Goal: Find specific page/section: Find specific page/section

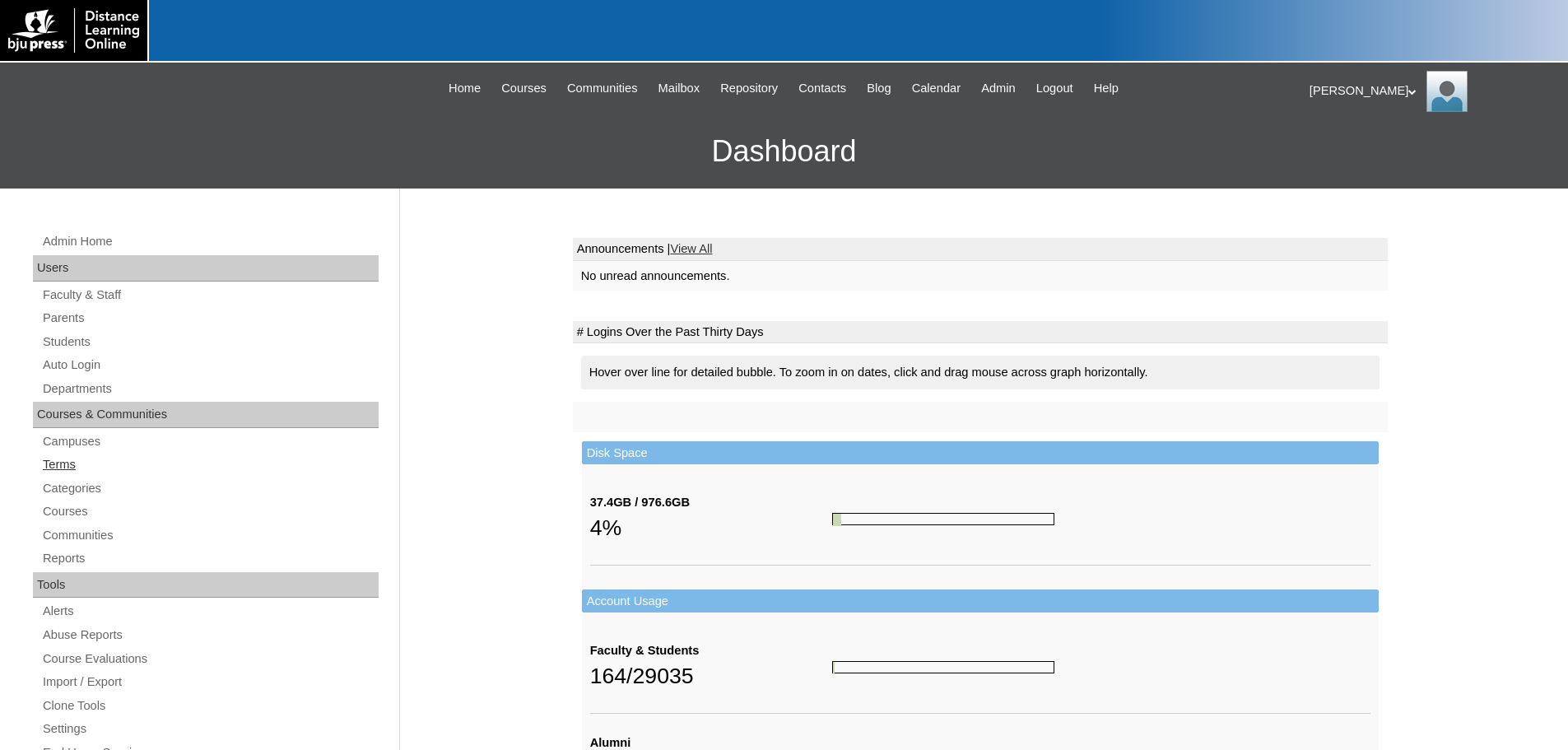
click at [60, 463] on link "Terms" at bounding box center [210, 465] width 337 height 21
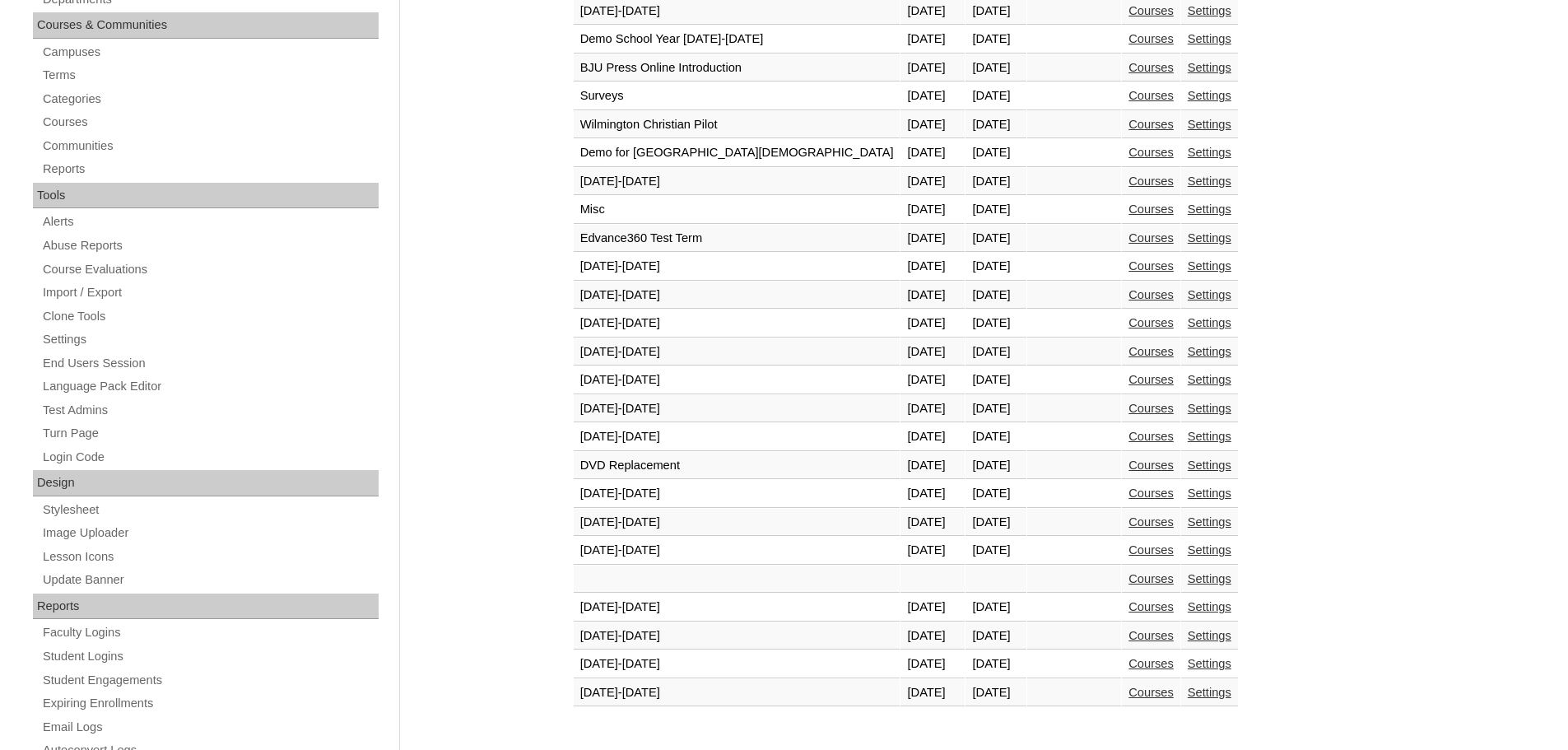
scroll to position [576, 0]
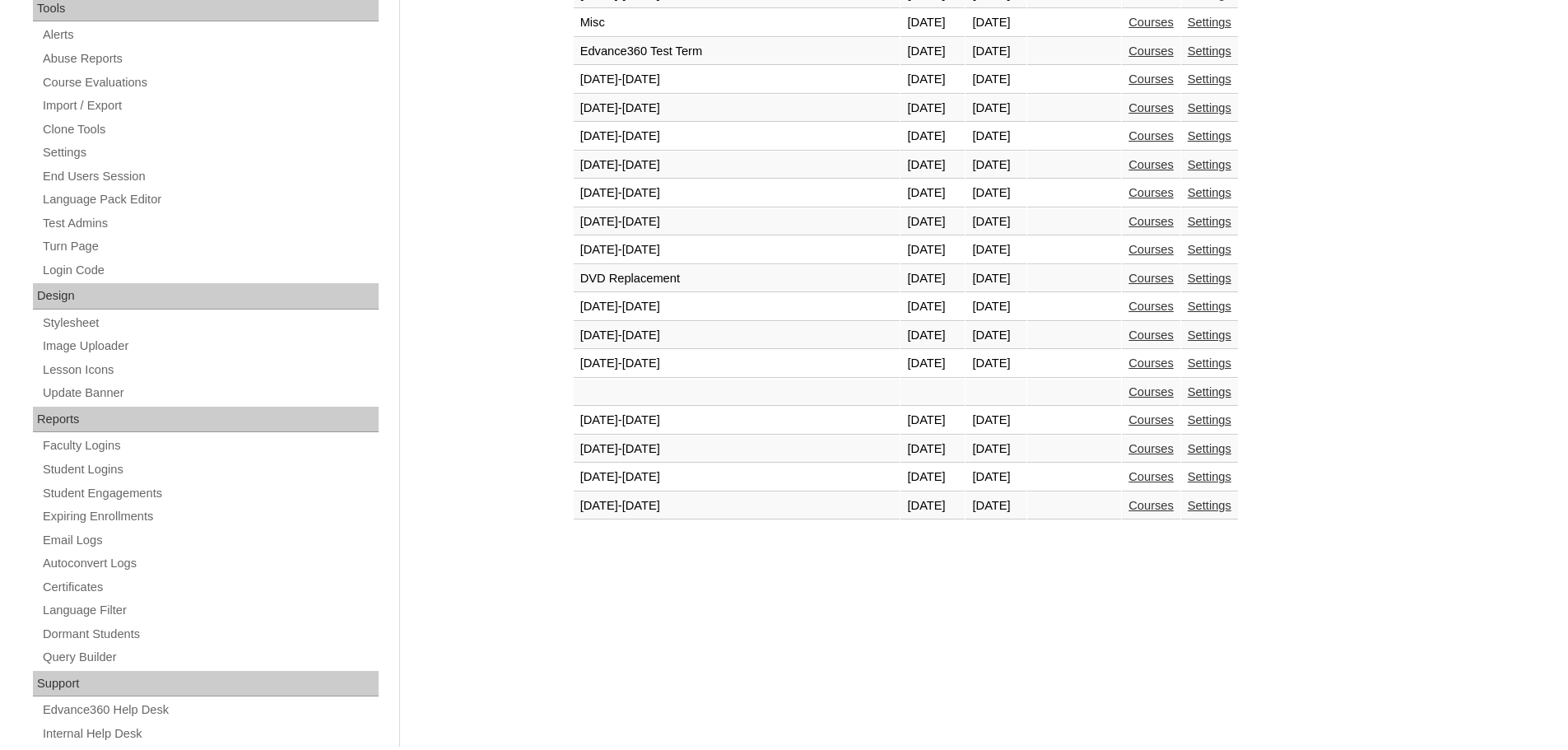
click at [1129, 511] on link "Courses" at bounding box center [1151, 506] width 45 height 13
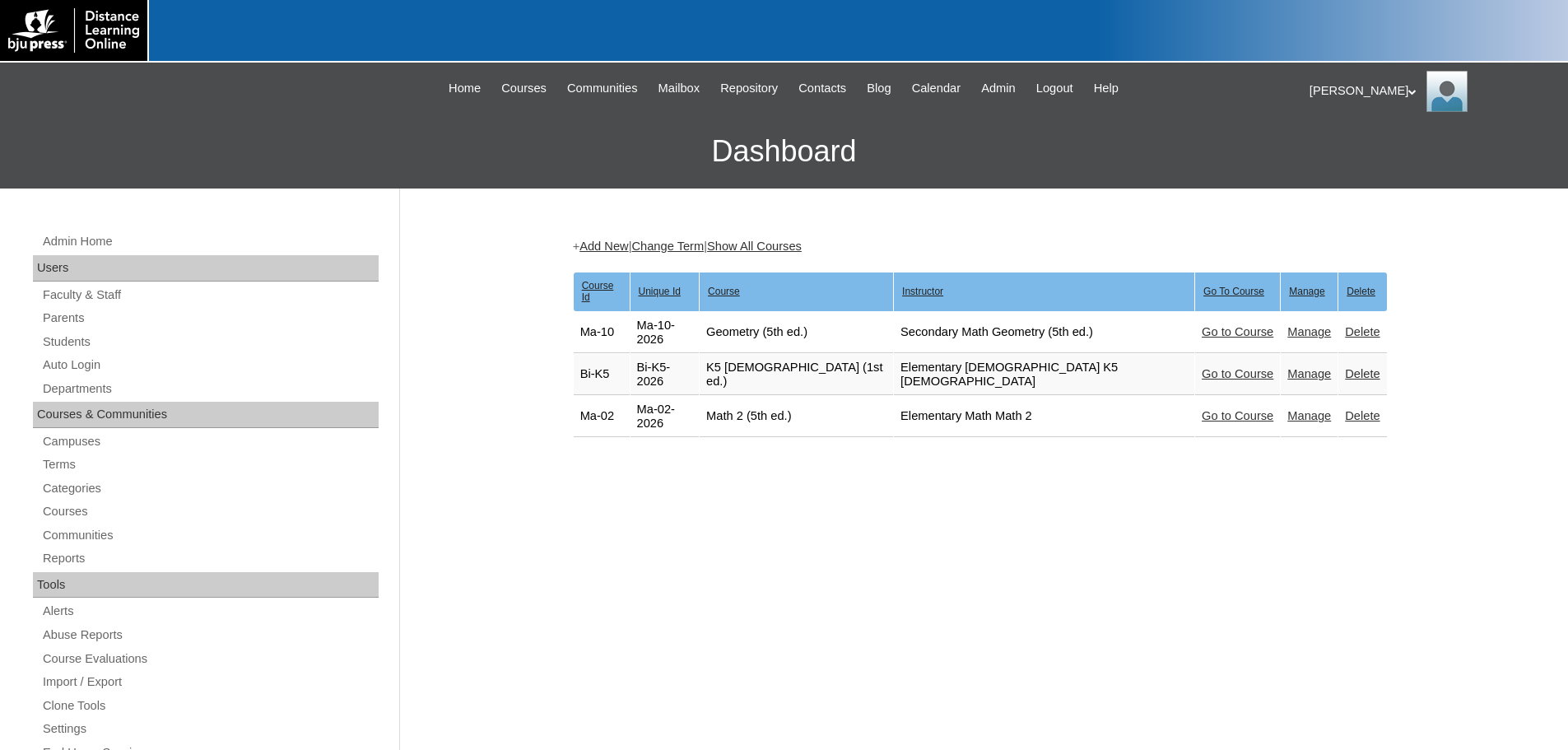
click at [1202, 367] on link "Go to Course" at bounding box center [1237, 374] width 71 height 13
